Goal: Task Accomplishment & Management: Use online tool/utility

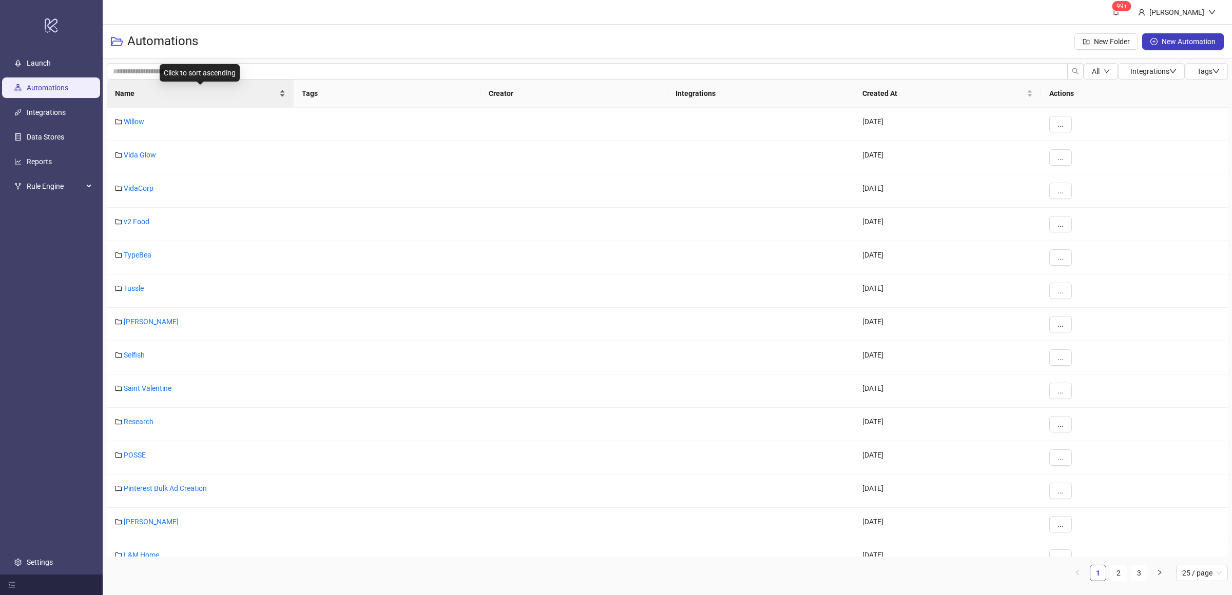
click at [282, 98] on div "Name" at bounding box center [200, 93] width 170 height 11
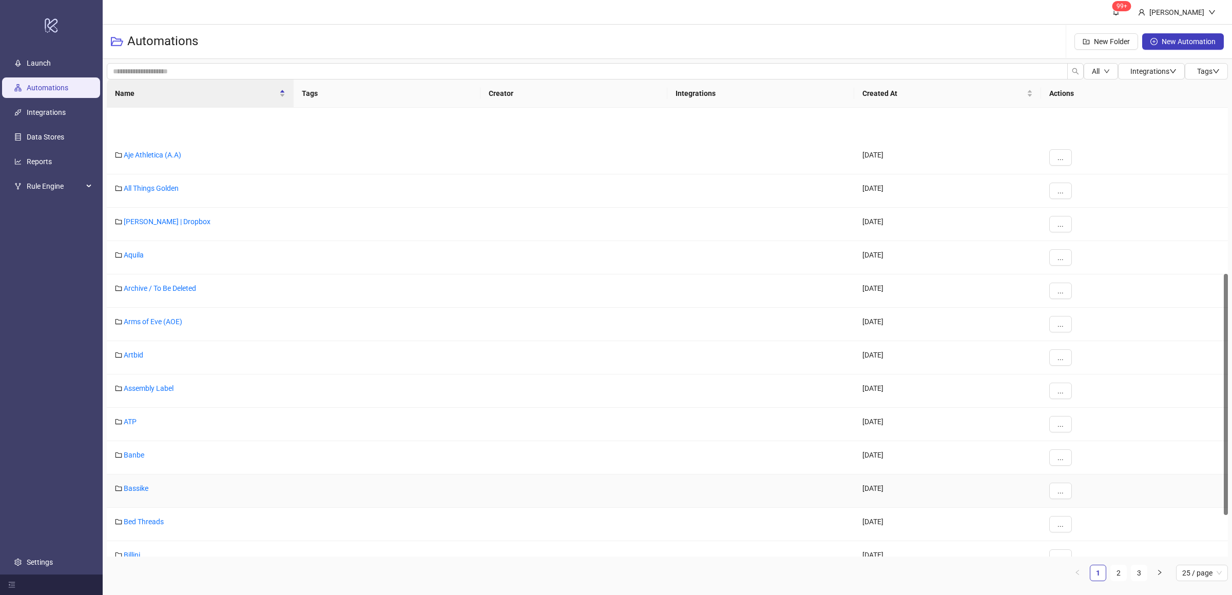
scroll to position [386, 0]
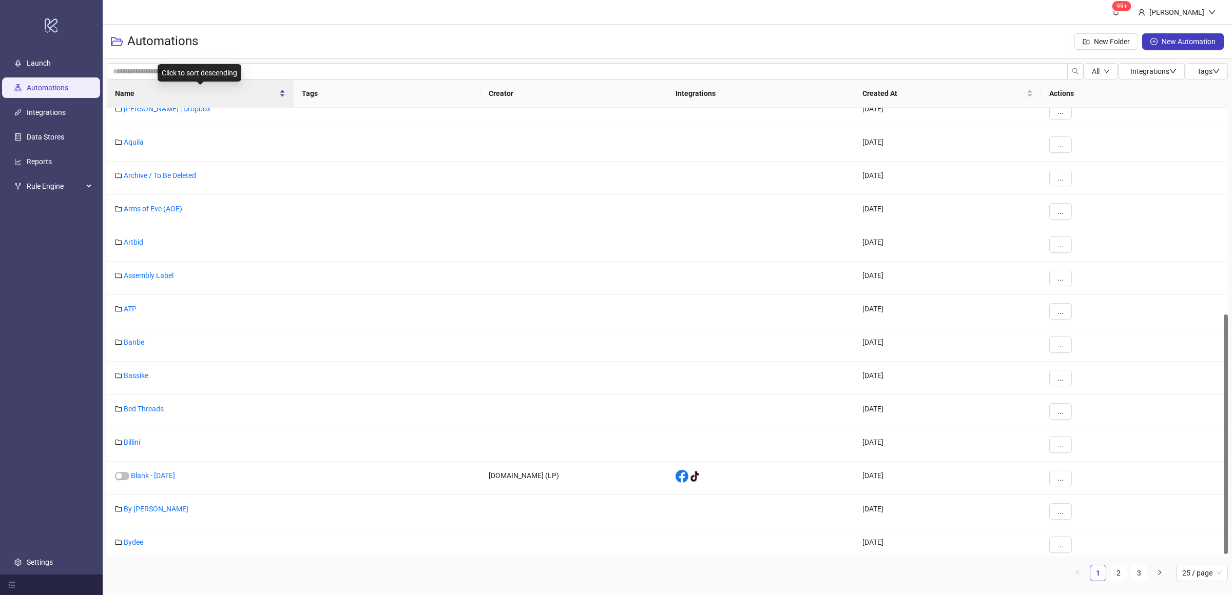
click at [282, 96] on div "Name" at bounding box center [200, 93] width 170 height 11
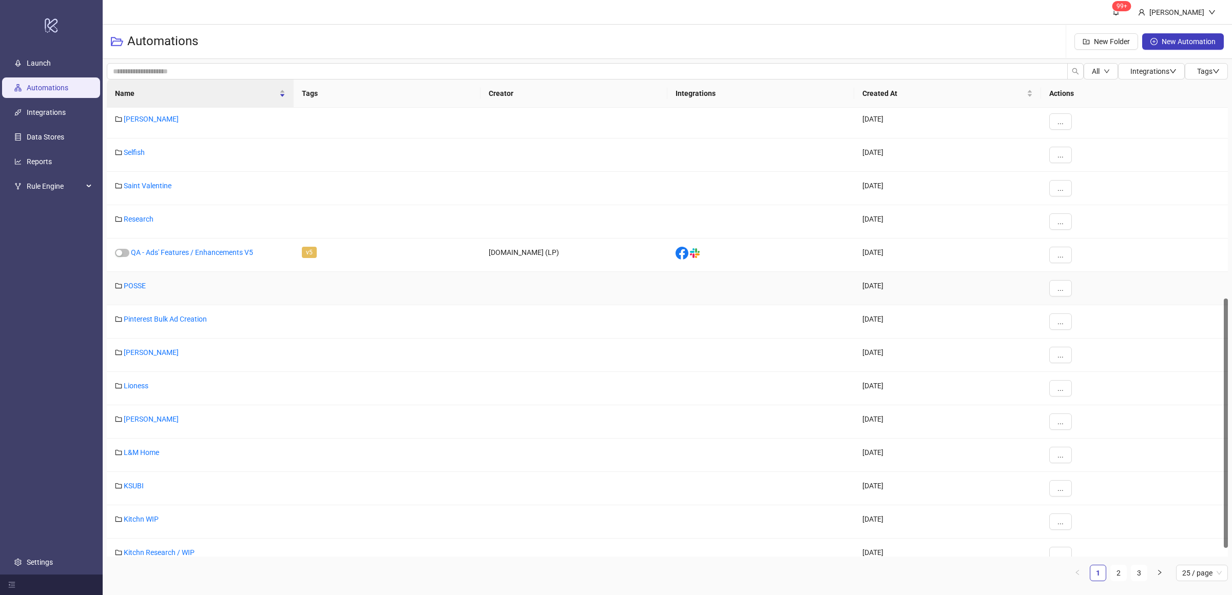
scroll to position [359, 0]
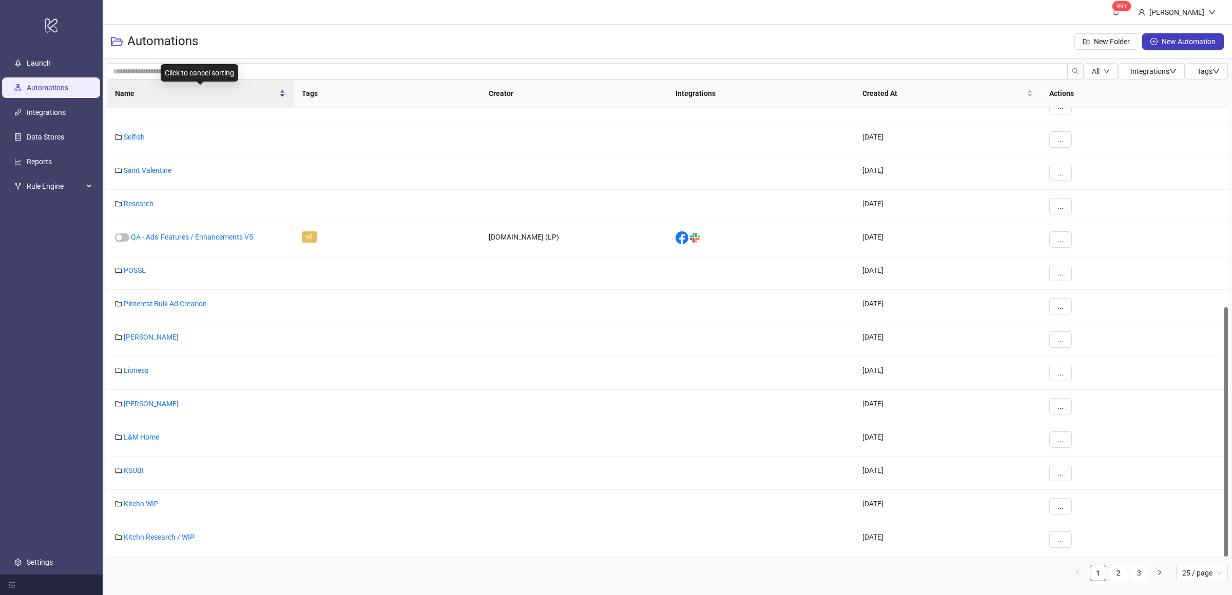
click at [282, 96] on div "Name" at bounding box center [200, 93] width 170 height 11
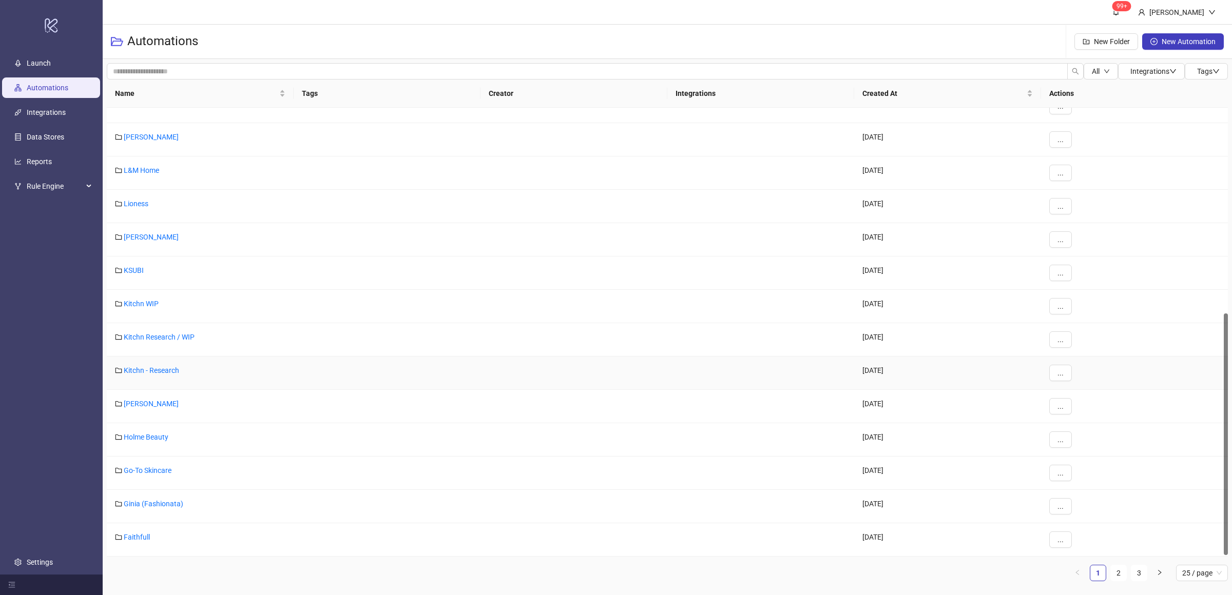
scroll to position [0, 0]
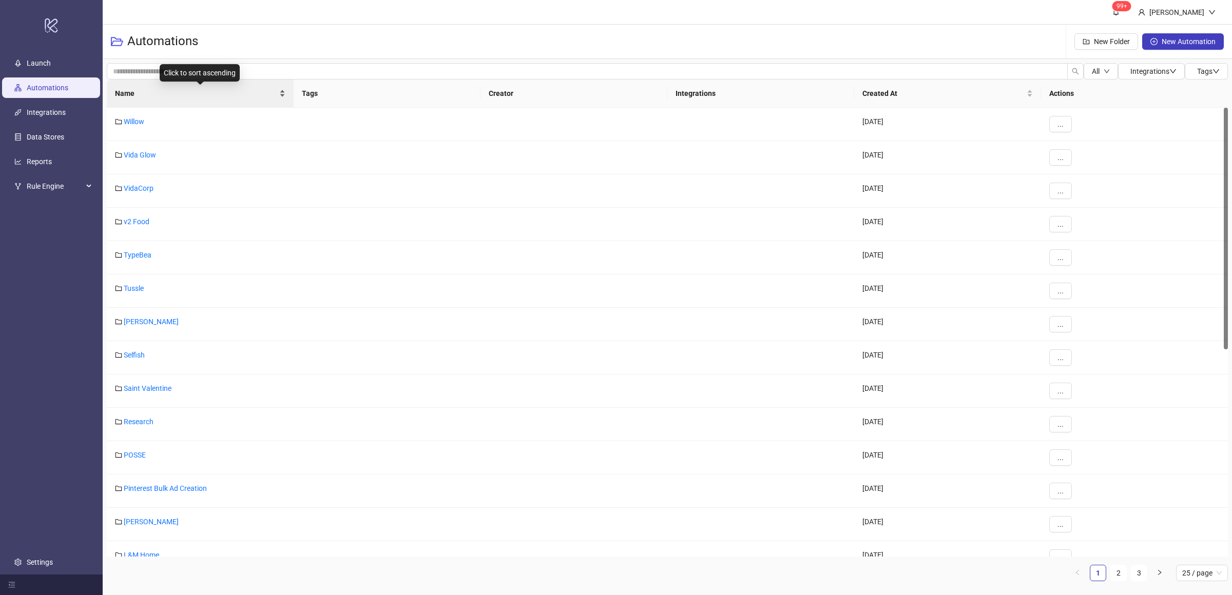
click at [279, 98] on div "Name" at bounding box center [200, 93] width 170 height 11
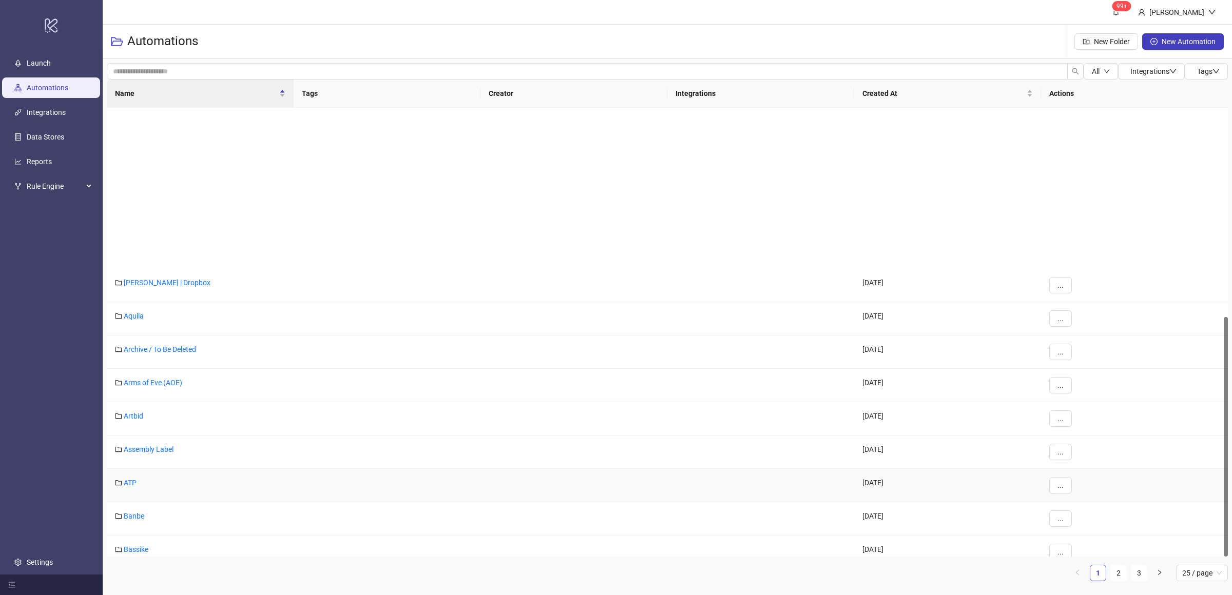
scroll to position [391, 0]
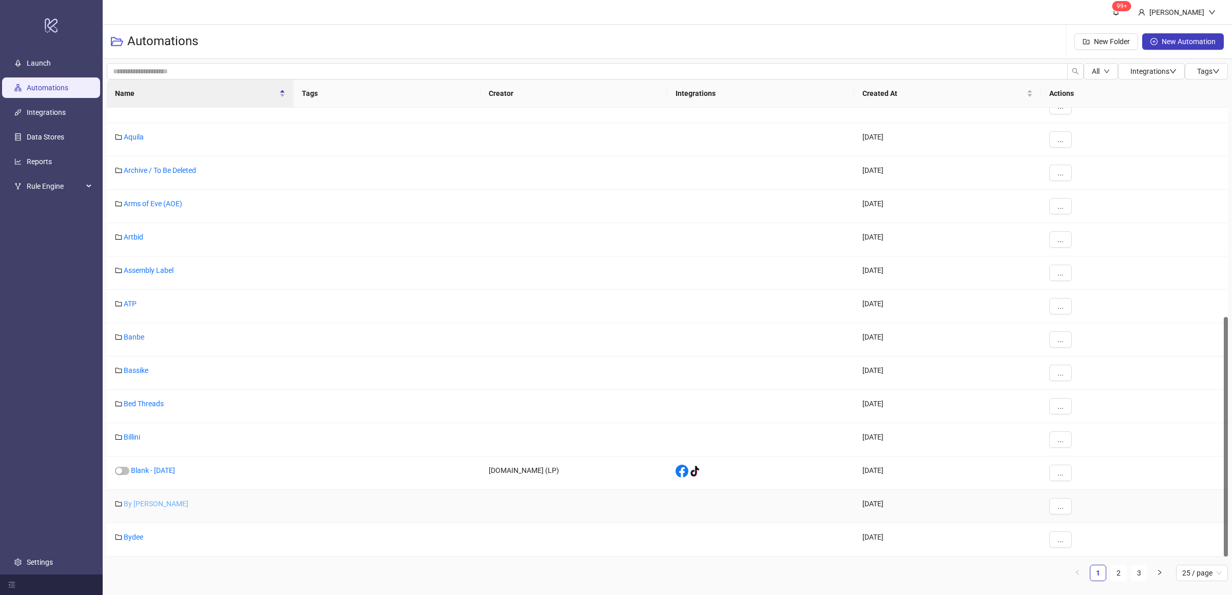
click at [156, 506] on link "By [PERSON_NAME]" at bounding box center [156, 504] width 65 height 8
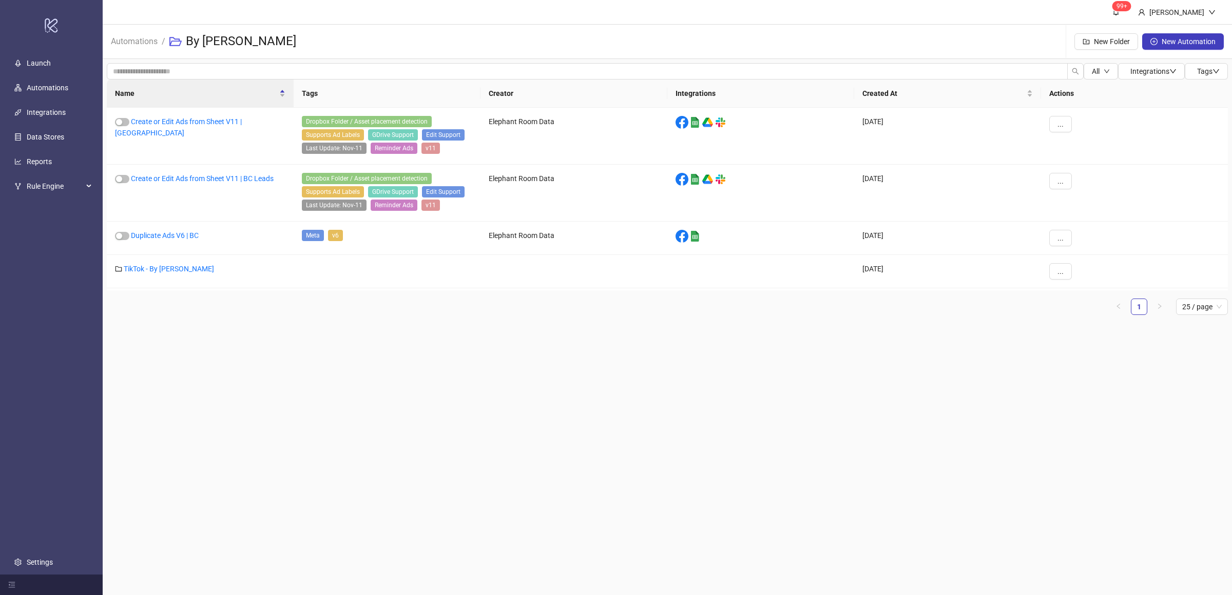
click at [232, 359] on main "99+ [PERSON_NAME] Automations / By [PERSON_NAME] Folder New Automation All Inte…" at bounding box center [667, 297] width 1129 height 595
click at [230, 120] on link "Create or Edit Ads from Sheet V11 | [GEOGRAPHIC_DATA]" at bounding box center [178, 128] width 127 height 20
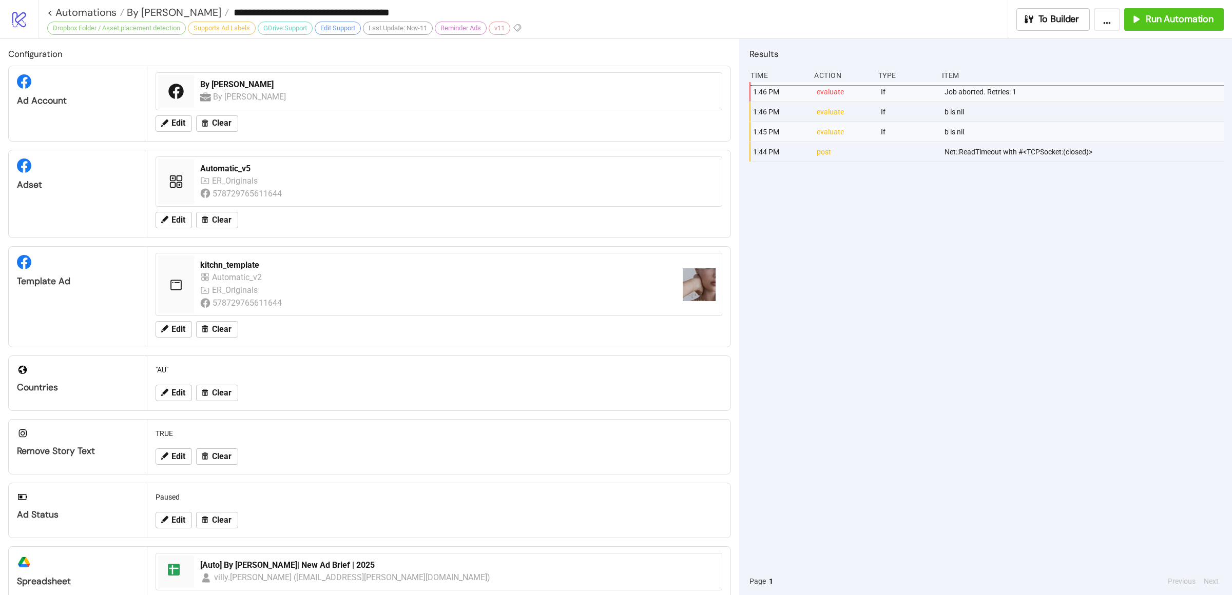
click at [924, 267] on div "1:46 PM evaluate If Job aborted. Retries: 1 1:46 PM evaluate If b is nil 1:45 P…" at bounding box center [986, 324] width 474 height 485
click at [1157, 23] on span "Run Automation" at bounding box center [1179, 19] width 68 height 12
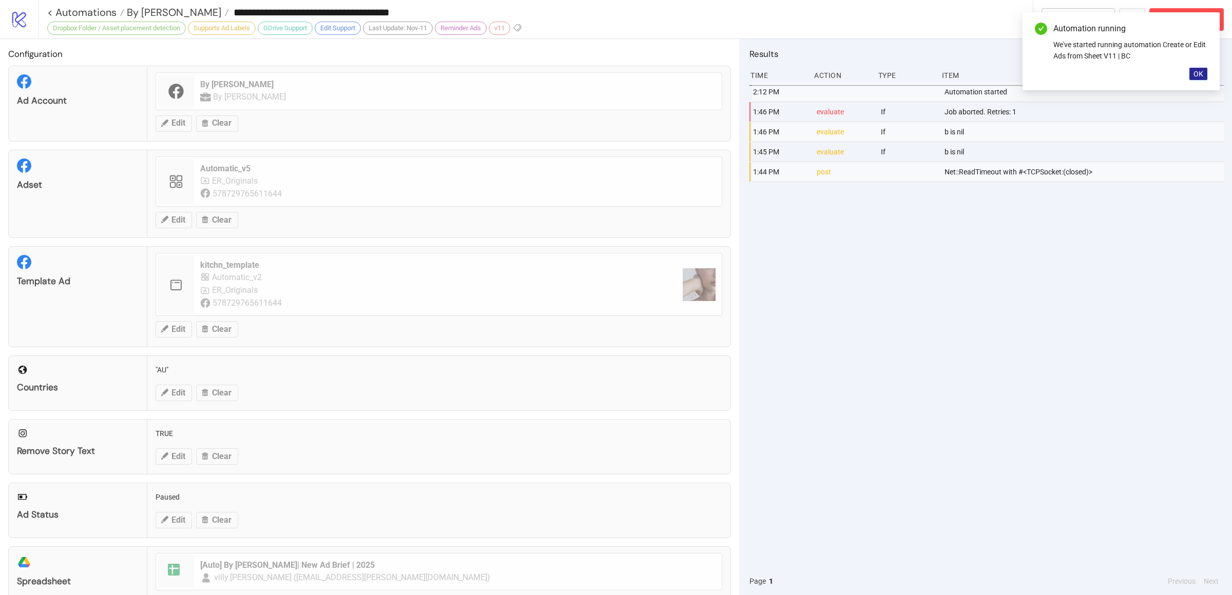
click at [1201, 74] on span "OK" at bounding box center [1198, 74] width 10 height 8
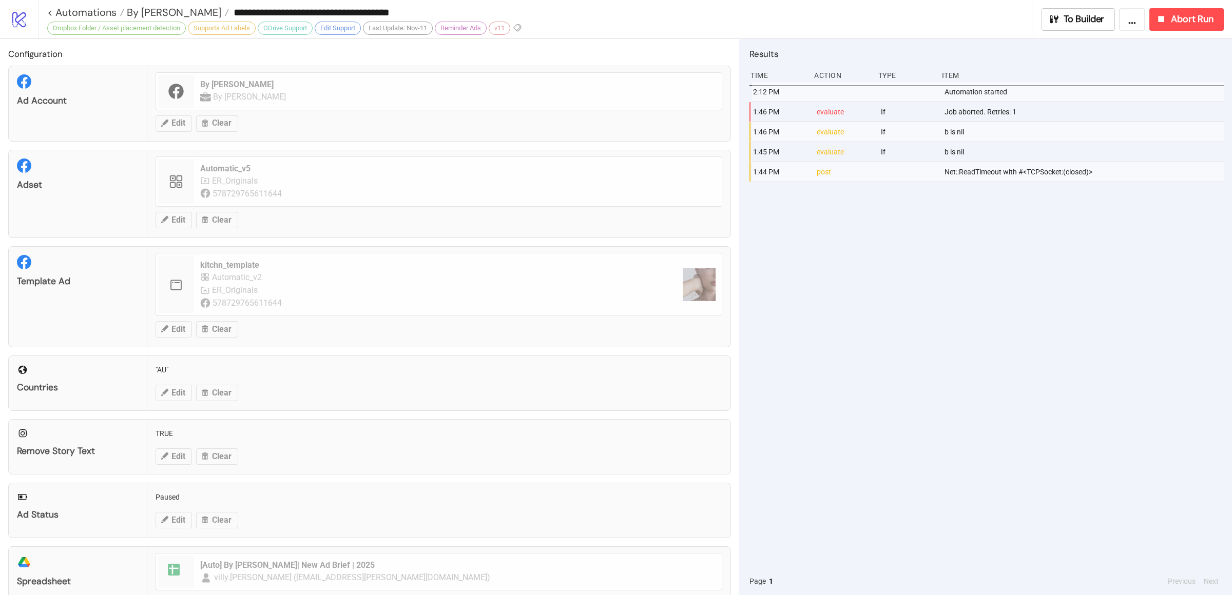
click at [1107, 306] on div "2:12 PM Automation started 1:46 PM evaluate If Job aborted. Retries: 1 1:46 PM …" at bounding box center [986, 324] width 474 height 485
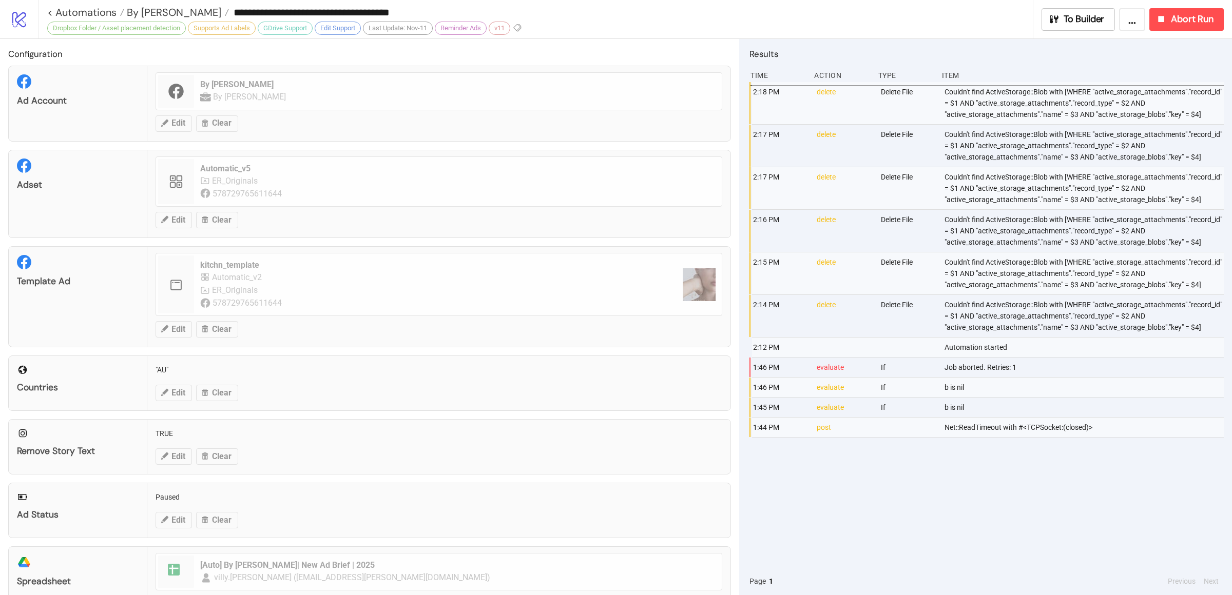
click at [987, 486] on div "2:18 PM delete Delete File Couldn't find ActiveStorage::Blob with [WHERE "activ…" at bounding box center [986, 324] width 474 height 485
click at [948, 486] on div "2:18 PM delete Delete File Couldn't find ActiveStorage::Blob with [WHERE "activ…" at bounding box center [986, 324] width 474 height 485
click at [986, 508] on div "2:18 PM delete Delete File Couldn't find ActiveStorage::Blob with [WHERE "activ…" at bounding box center [986, 324] width 474 height 485
click at [987, 497] on div "2:18 PM delete Delete File Couldn't find ActiveStorage::Blob with [WHERE "activ…" at bounding box center [986, 324] width 474 height 485
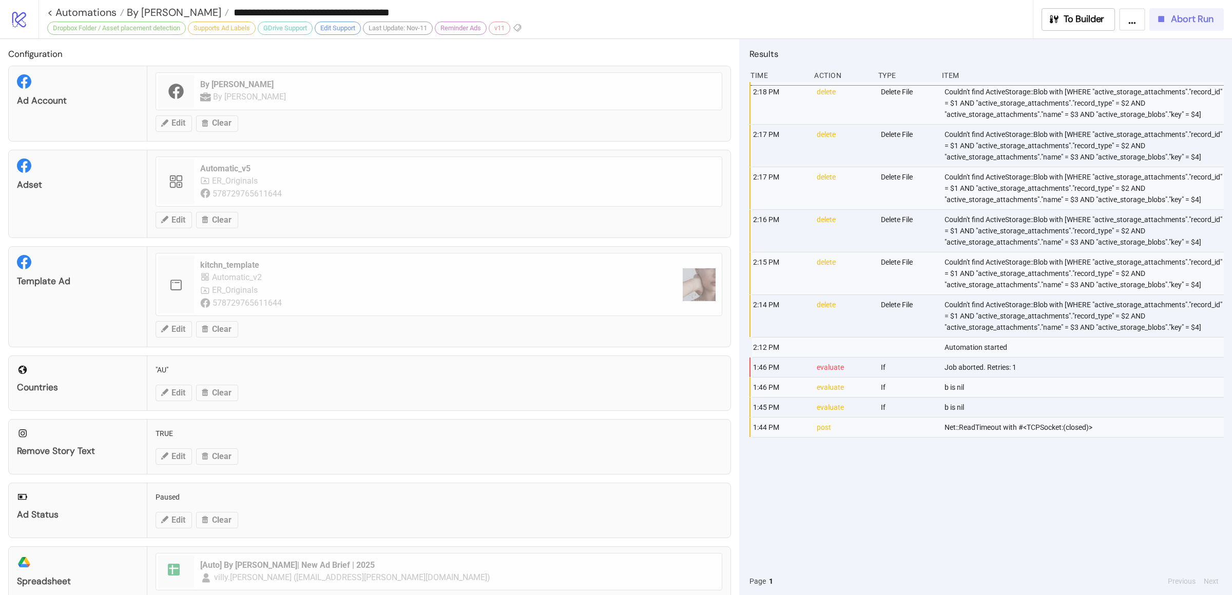
click at [1185, 20] on span "Abort Run" at bounding box center [1192, 19] width 43 height 12
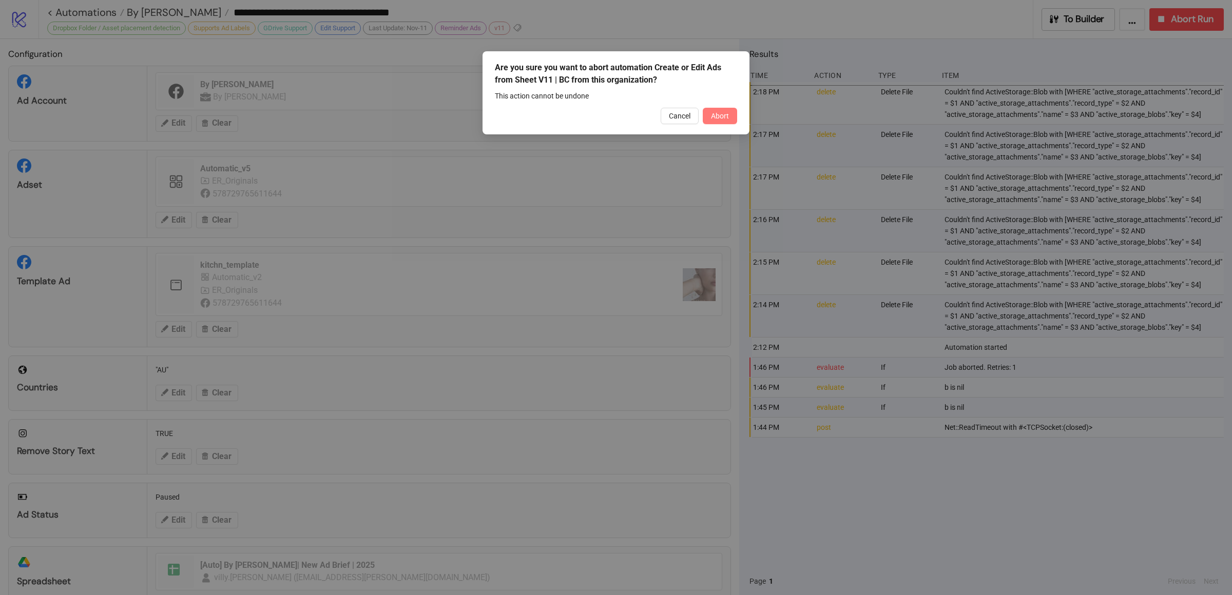
click at [719, 116] on span "Abort" at bounding box center [720, 116] width 18 height 8
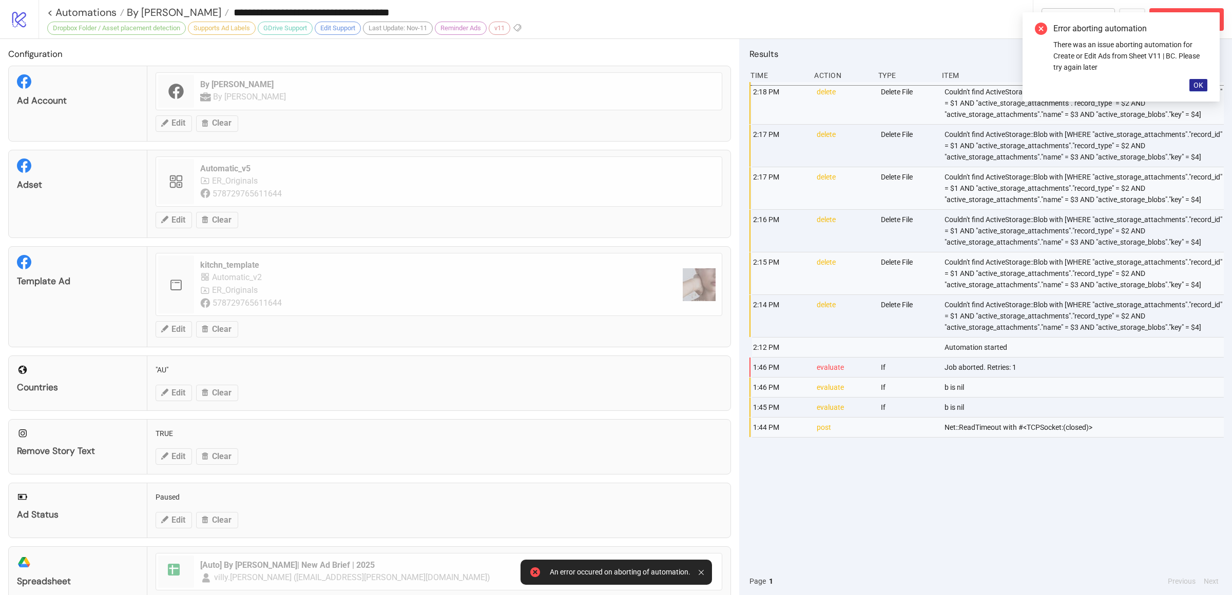
click at [1199, 83] on span "OK" at bounding box center [1198, 85] width 10 height 8
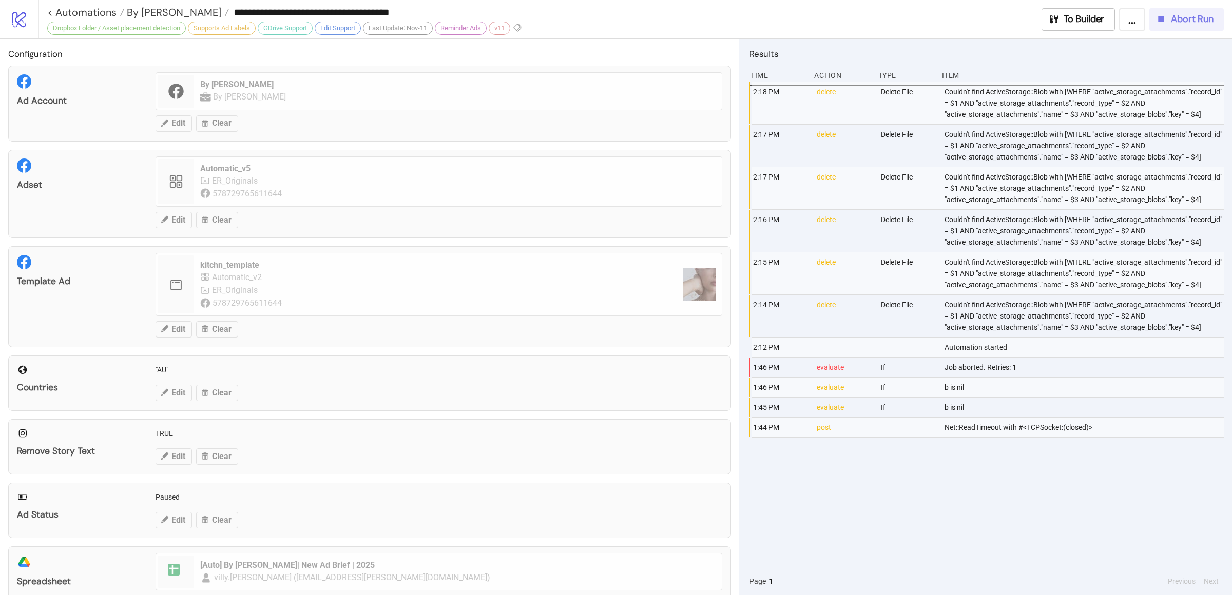
click at [1168, 19] on div "Abort Run" at bounding box center [1184, 19] width 58 height 12
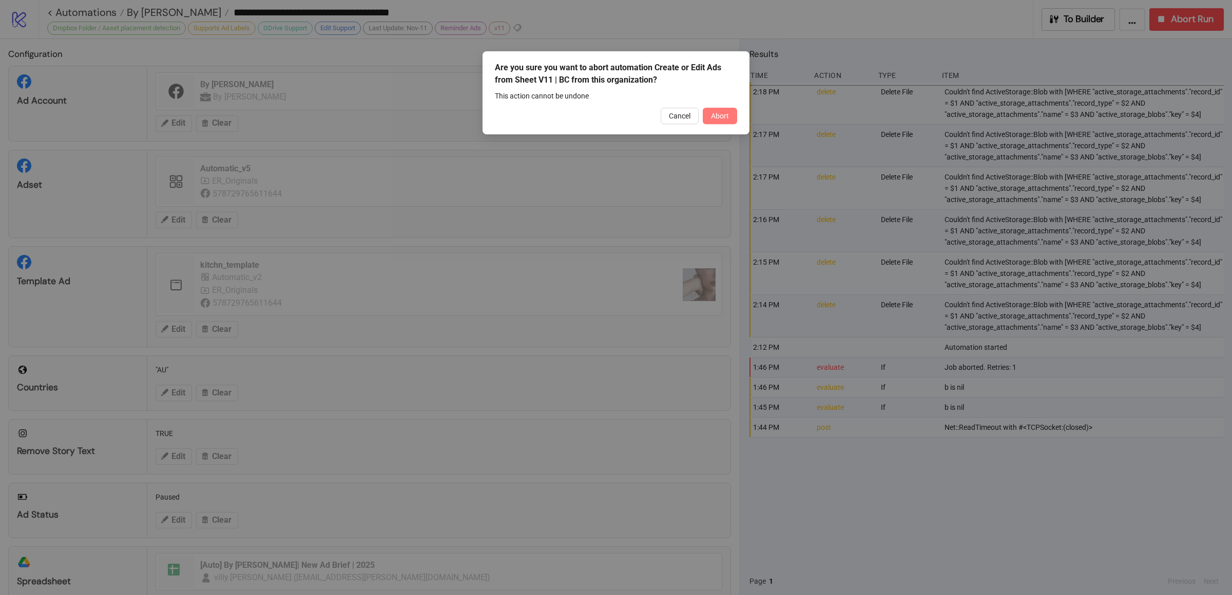
click at [712, 113] on span "Abort" at bounding box center [720, 116] width 18 height 8
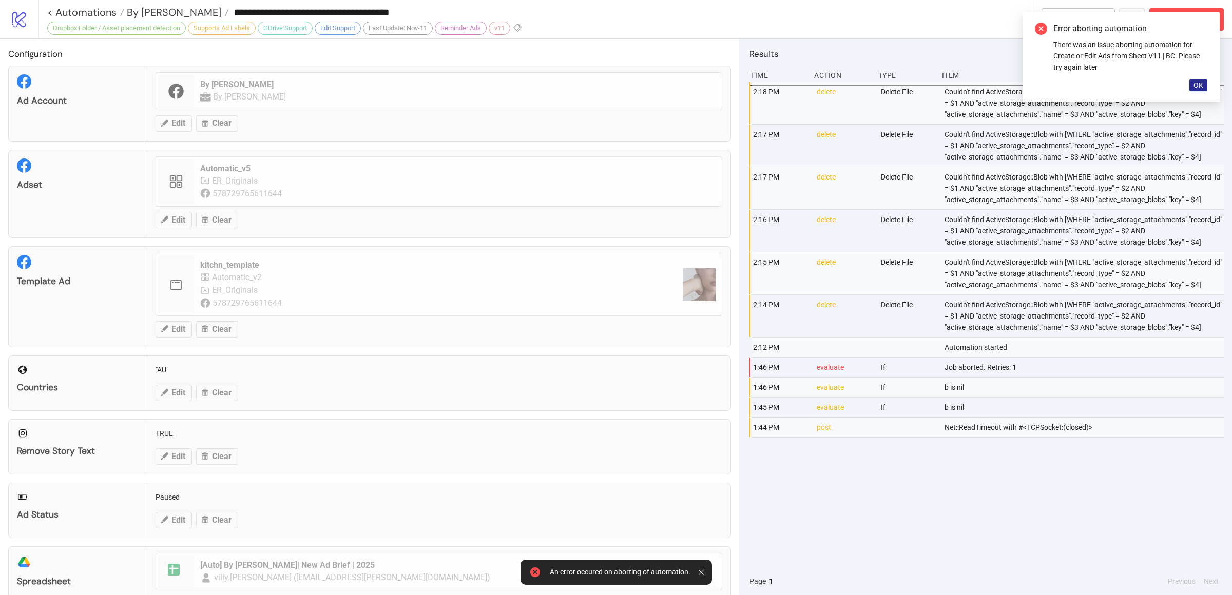
click at [1207, 79] on button "OK" at bounding box center [1198, 85] width 18 height 12
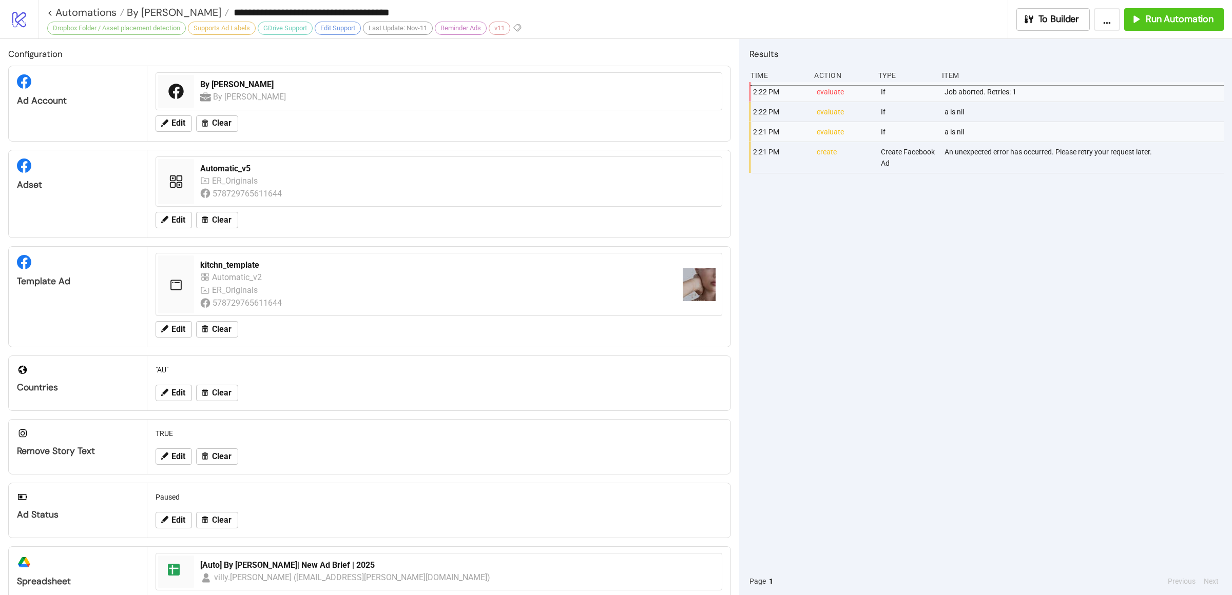
click at [934, 271] on div "2:22 PM evaluate If Job aborted. Retries: 1 2:22 PM evaluate If a is nil 2:21 P…" at bounding box center [986, 324] width 474 height 485
click at [1139, 26] on button "Run Automation" at bounding box center [1174, 19] width 100 height 23
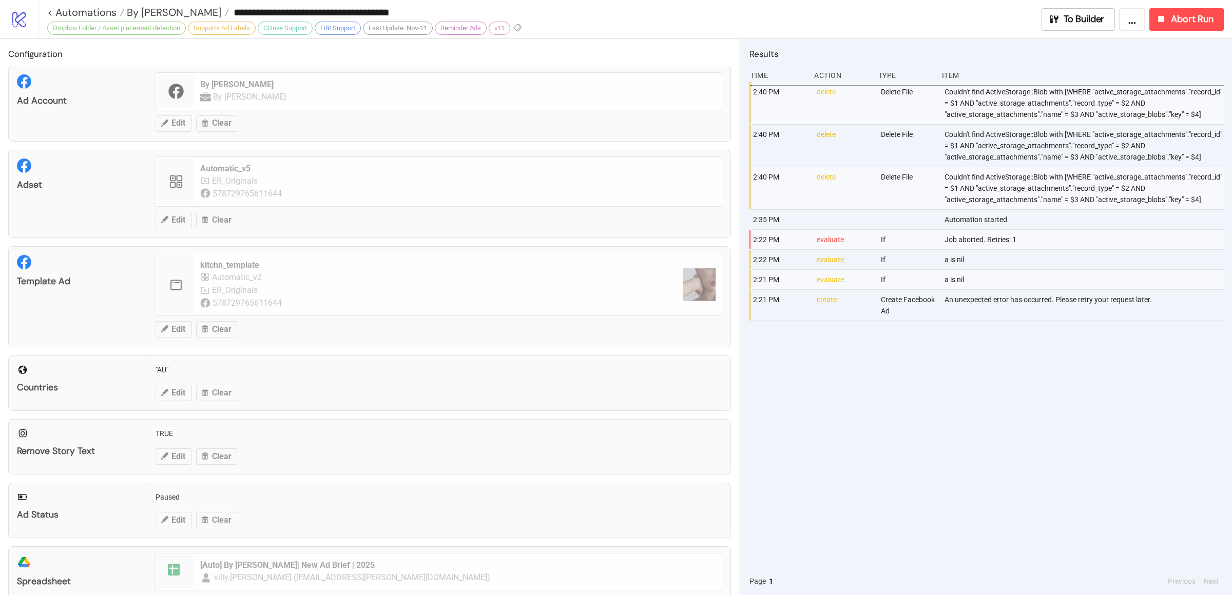
click at [891, 483] on div "2:40 PM delete Delete File Couldn't find ActiveStorage::Blob with [WHERE "activ…" at bounding box center [986, 324] width 474 height 485
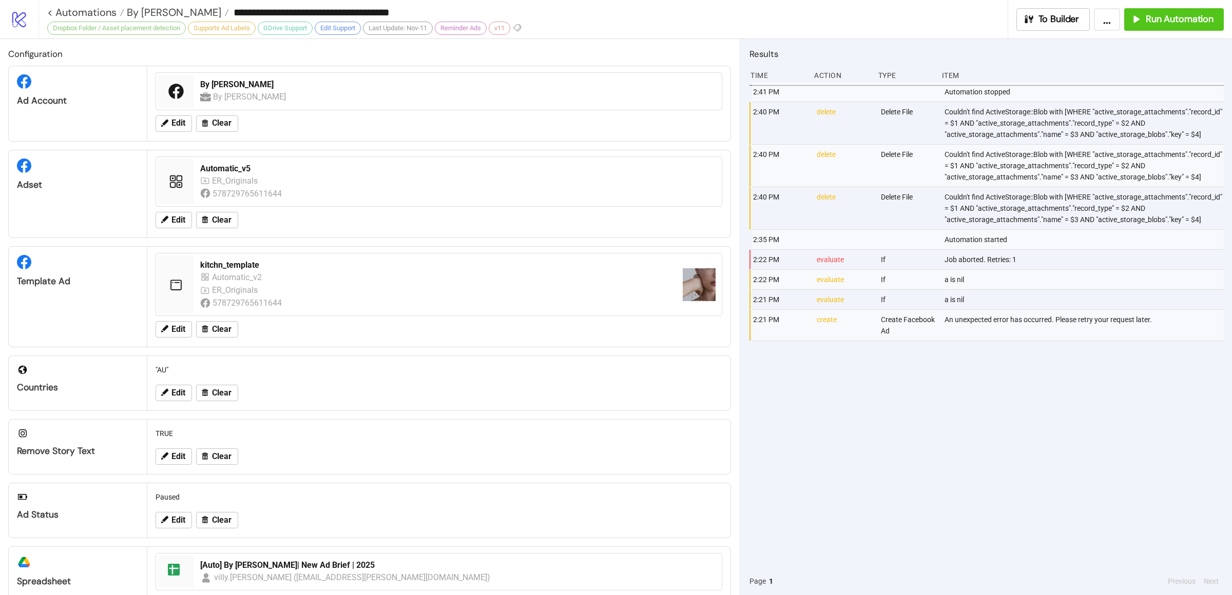
click at [898, 426] on div "2:41 PM Automation stopped 2:40 PM delete Delete File Couldn't find ActiveStora…" at bounding box center [986, 324] width 474 height 485
